Goal: Navigation & Orientation: Find specific page/section

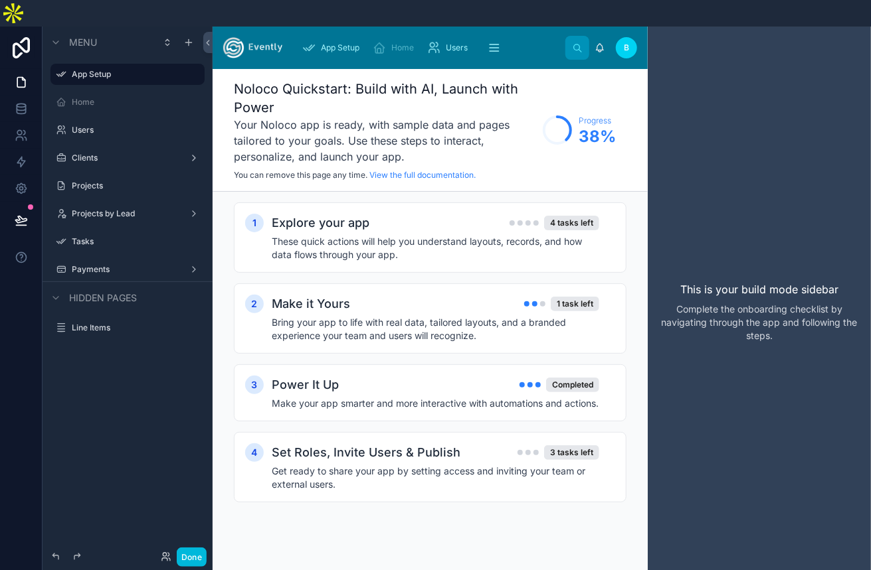
click at [269, 37] on img at bounding box center [252, 47] width 59 height 21
click at [349, 37] on div "App Setup" at bounding box center [333, 47] width 62 height 21
drag, startPoint x: 393, startPoint y: 21, endPoint x: 410, endPoint y: 19, distance: 16.7
click at [394, 42] on span "Home" at bounding box center [402, 47] width 23 height 11
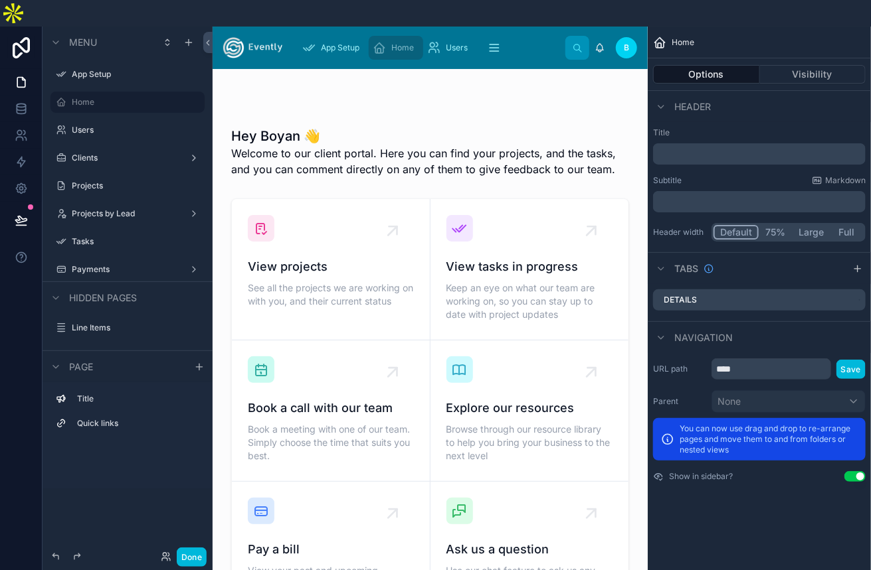
scroll to position [199, 0]
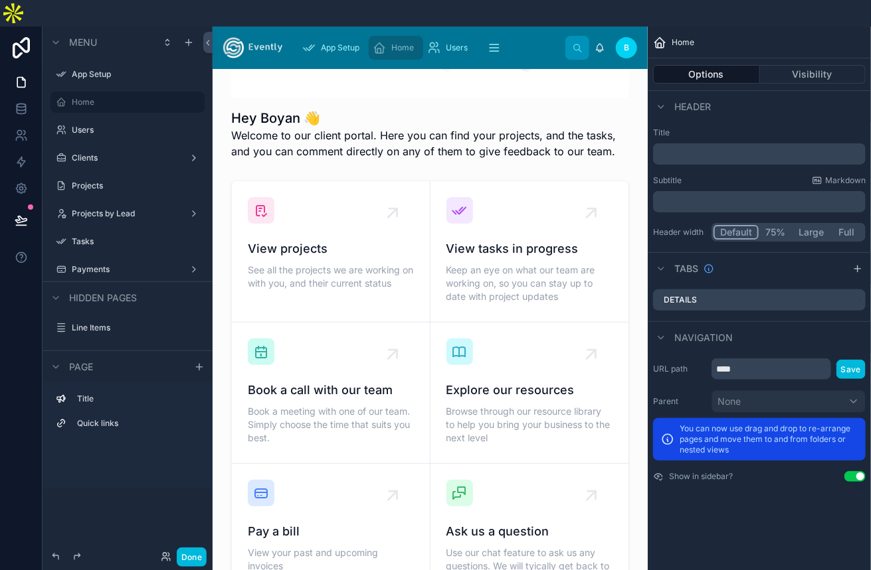
click at [388, 187] on div at bounding box center [430, 393] width 414 height 436
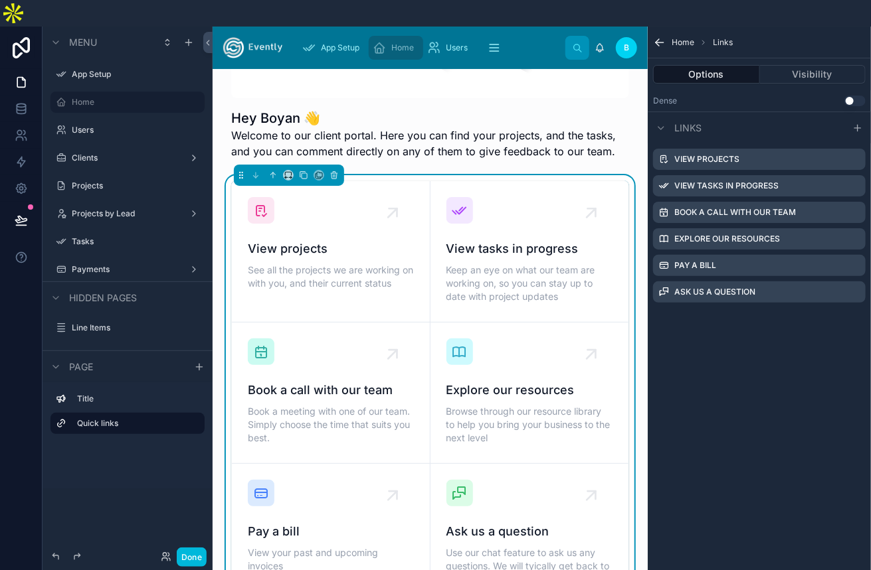
click at [319, 240] on div "View projects See all the projects we are working on with you, and their curren…" at bounding box center [331, 266] width 166 height 53
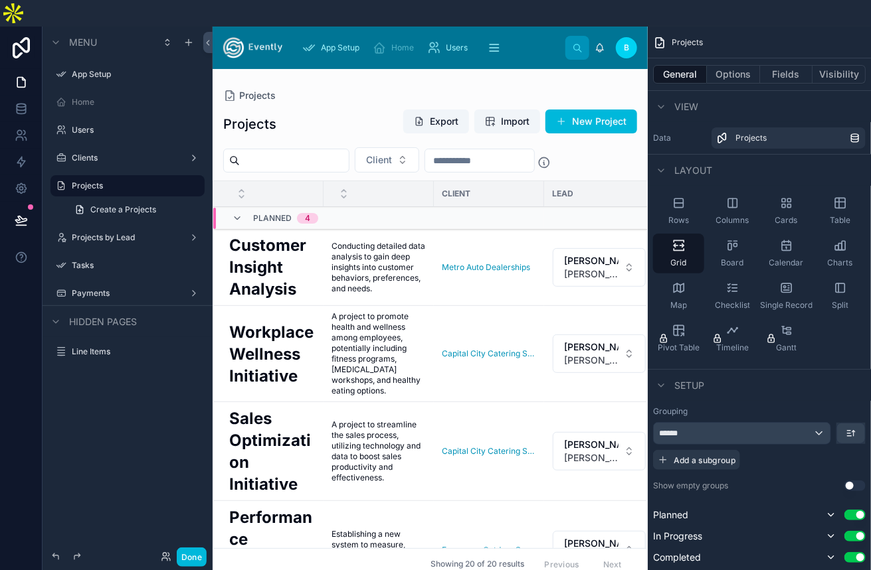
click at [265, 367] on div at bounding box center [429, 333] width 435 height 528
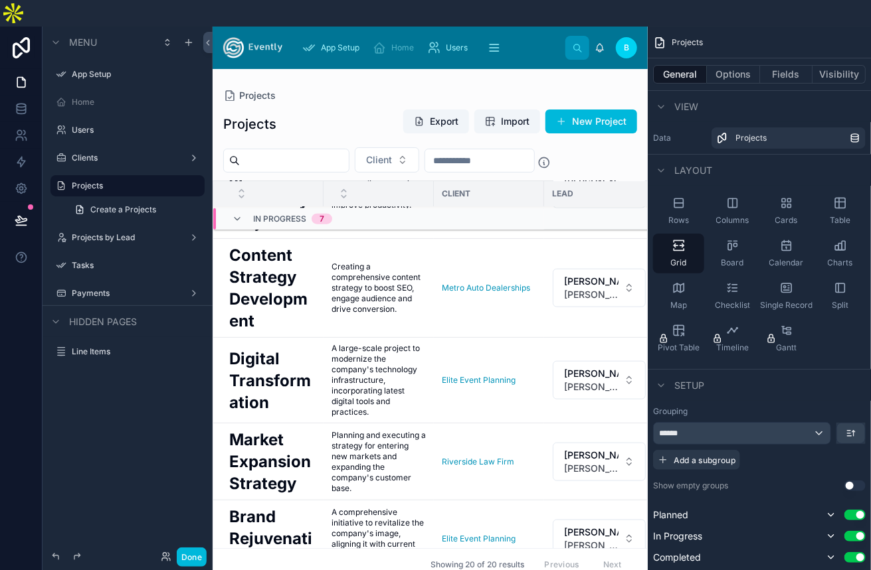
scroll to position [598, 0]
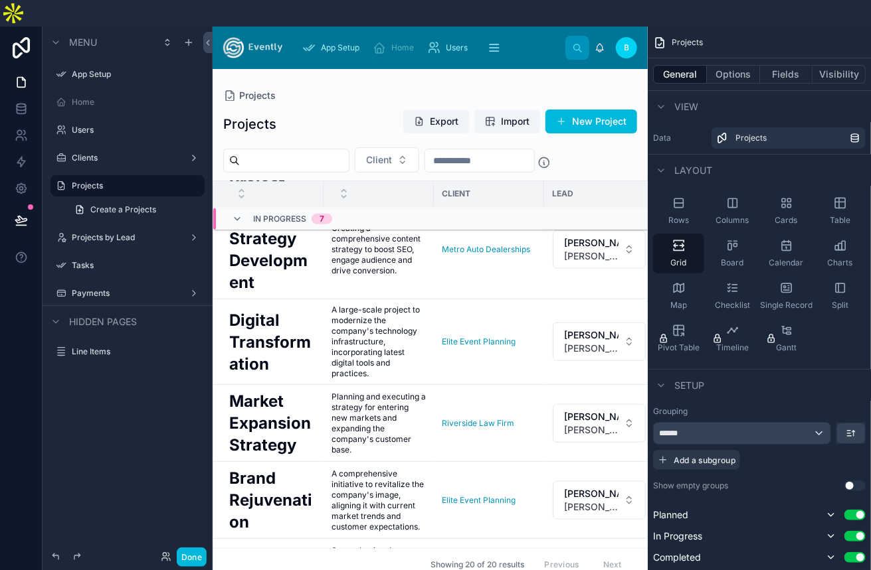
click at [394, 42] on span "Home" at bounding box center [402, 47] width 23 height 11
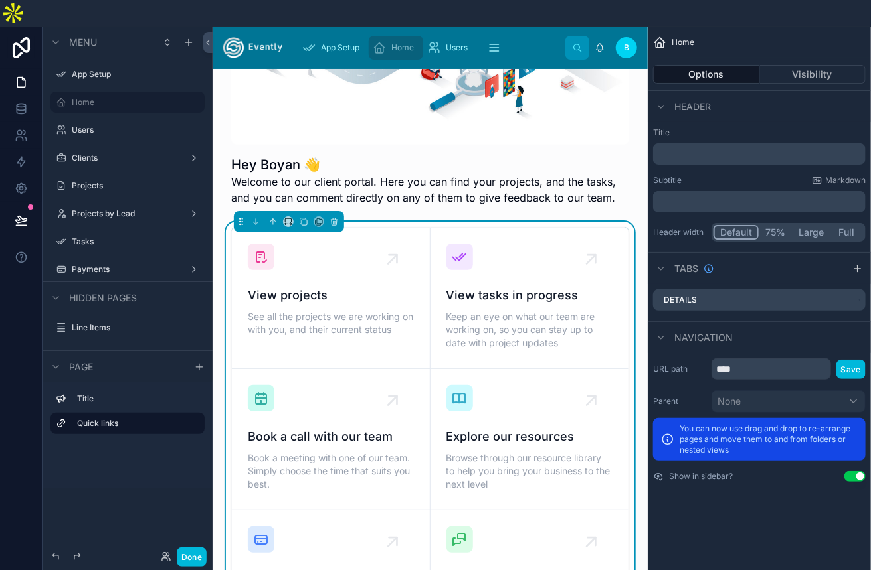
scroll to position [134, 0]
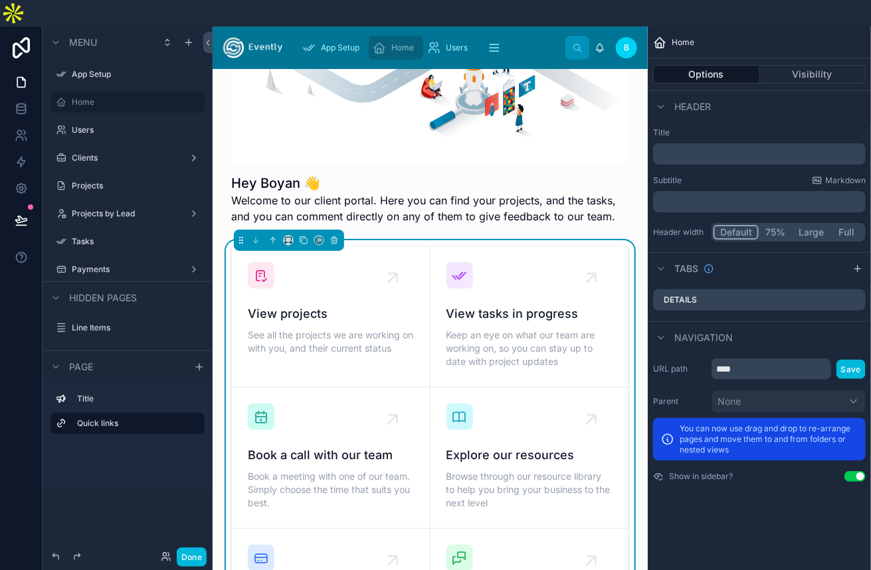
click at [487, 305] on span "View tasks in progress" at bounding box center [529, 314] width 167 height 19
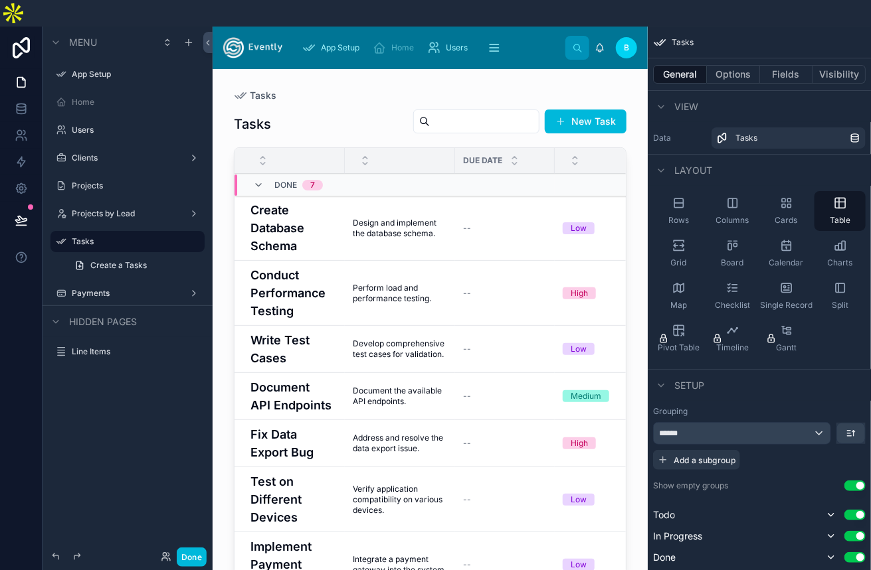
click at [306, 281] on div at bounding box center [429, 325] width 435 height 512
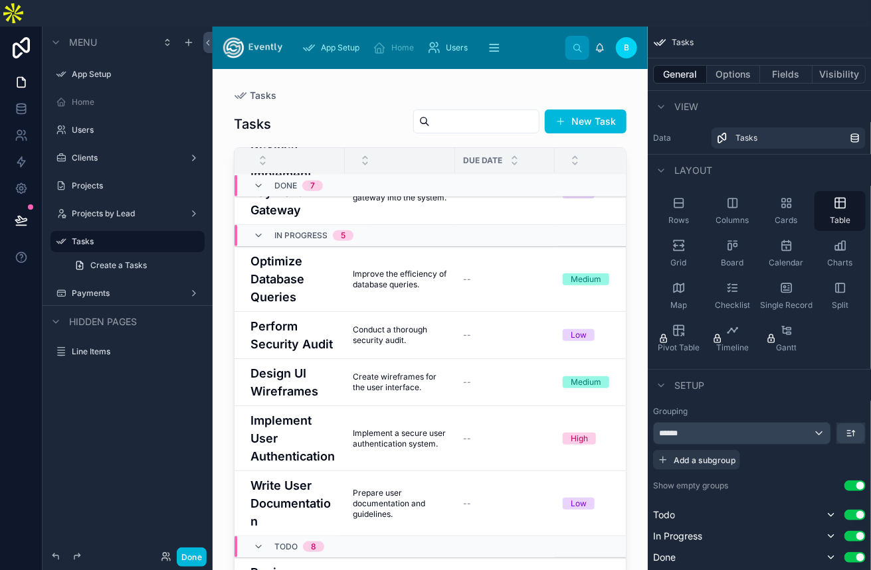
scroll to position [531, 0]
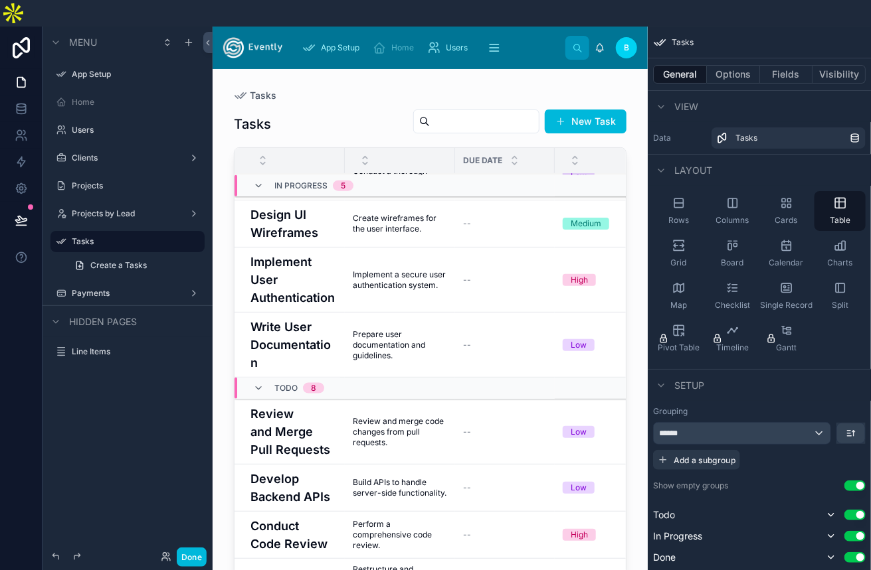
click at [410, 42] on span "Home" at bounding box center [402, 47] width 23 height 11
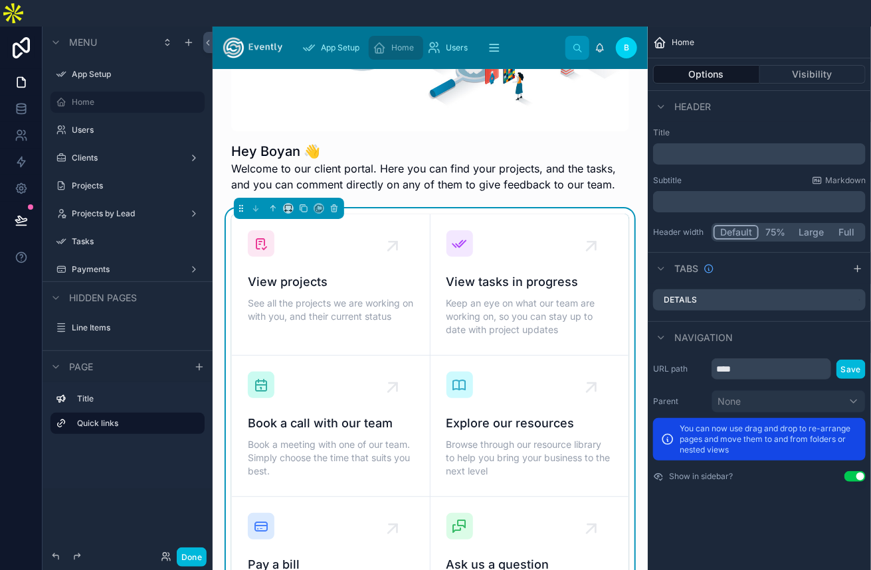
scroll to position [266, 0]
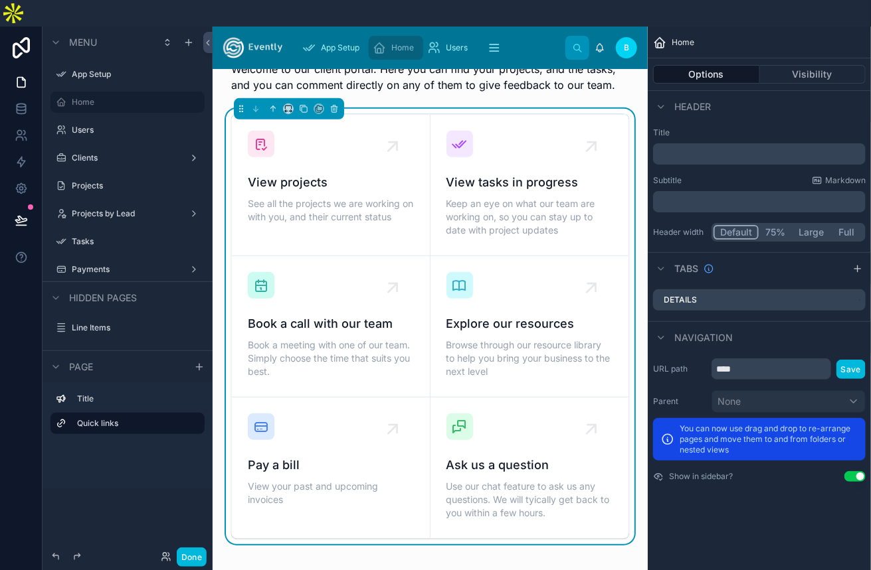
click at [266, 456] on span "Pay a bill" at bounding box center [331, 465] width 166 height 19
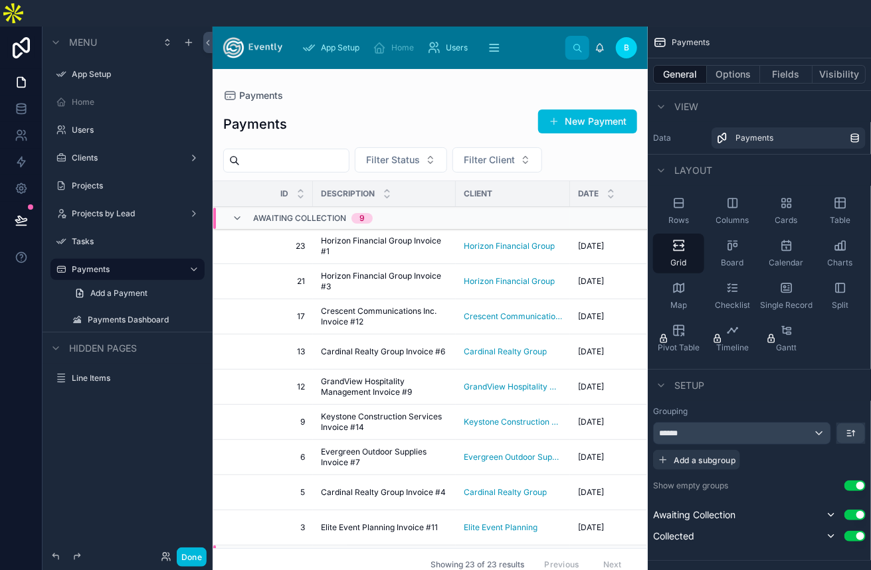
click at [253, 297] on div at bounding box center [429, 333] width 435 height 528
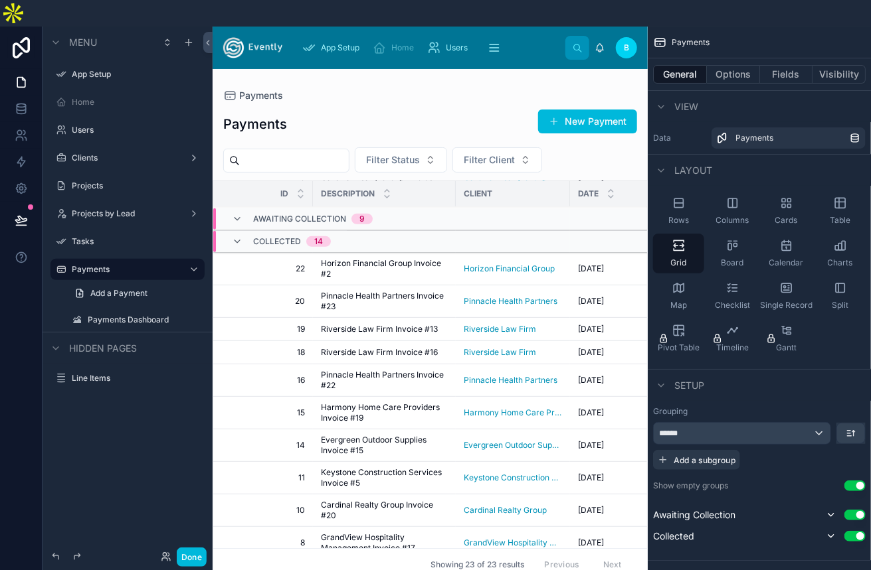
scroll to position [484, 0]
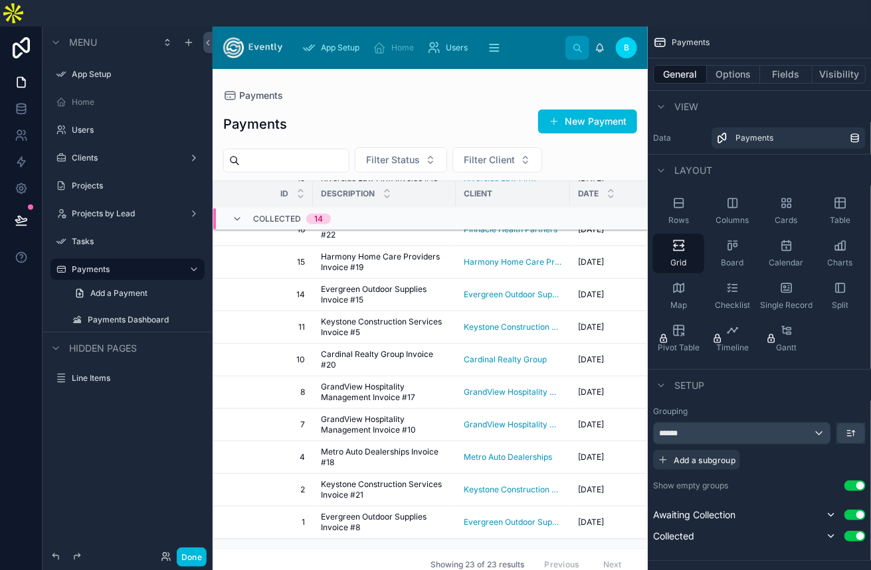
click at [390, 37] on div "Home" at bounding box center [396, 47] width 46 height 21
